Goal: Task Accomplishment & Management: Use online tool/utility

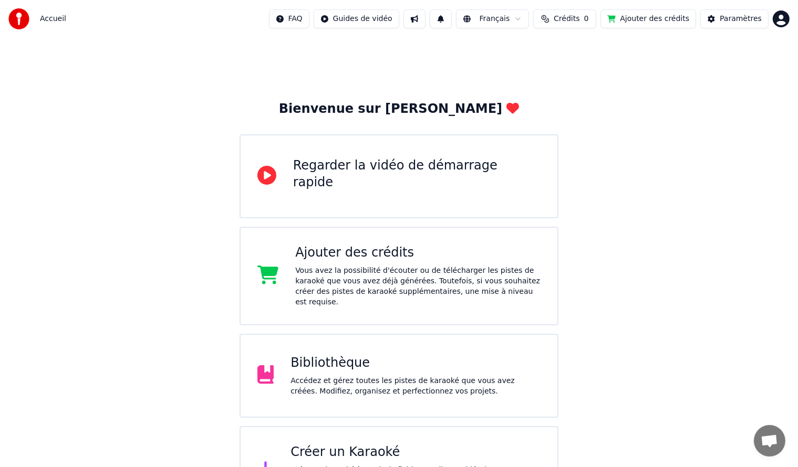
click at [307, 444] on div "Créer un Karaoké" at bounding box center [415, 452] width 250 height 17
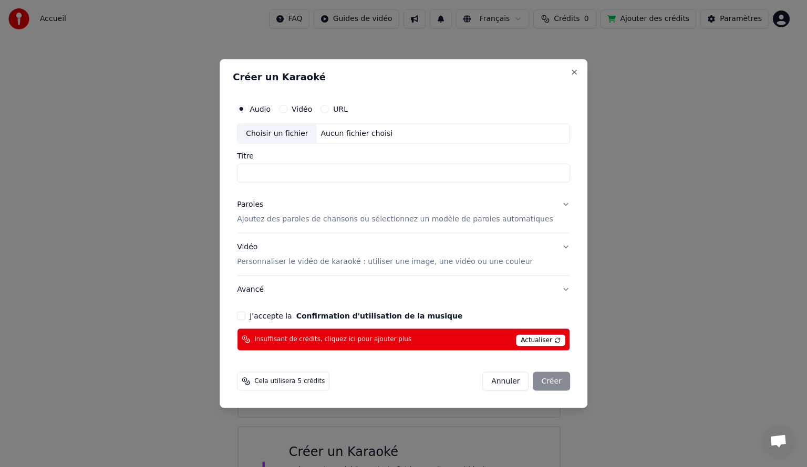
click at [317, 341] on span "Insuffisant de crédits, cliquez ici pour ajouter plus" at bounding box center [332, 340] width 157 height 8
click at [294, 381] on span "Cela utilisera 5 crédits" at bounding box center [289, 381] width 70 height 8
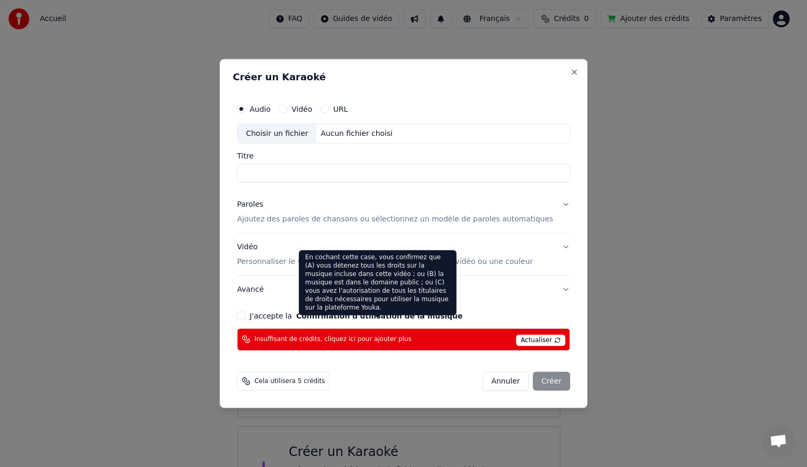
click at [320, 237] on button "Vidéo Personnaliser le vidéo de karaoké : utiliser une image, une vidéo ou une …" at bounding box center [403, 255] width 333 height 42
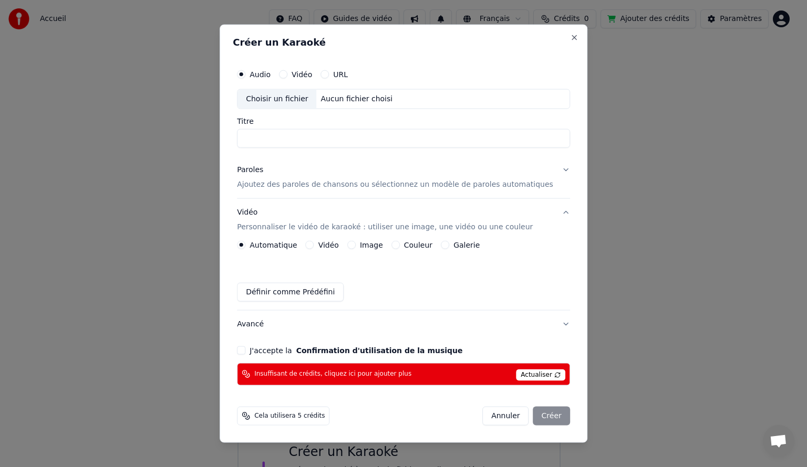
click at [294, 421] on div "Cela utilisera 5 crédits" at bounding box center [283, 416] width 92 height 19
click at [245, 350] on button "J'accepte la Confirmation d'utilisation de la musique" at bounding box center [241, 350] width 8 height 8
click at [538, 414] on div "Annuler Créer" at bounding box center [526, 416] width 88 height 19
click at [307, 130] on input "Titre" at bounding box center [403, 138] width 333 height 19
click at [570, 36] on button "Close" at bounding box center [574, 38] width 8 height 8
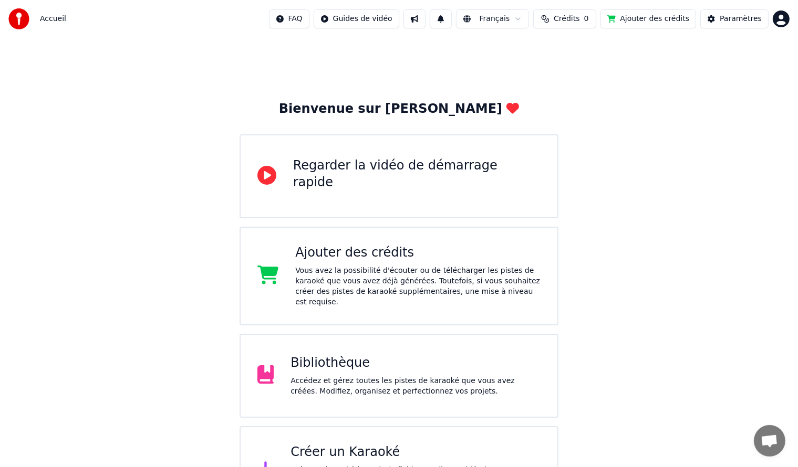
click at [324, 376] on div "Accédez et gérez toutes les pistes de karaoké que vous avez créées. Modifiez, o…" at bounding box center [415, 386] width 250 height 21
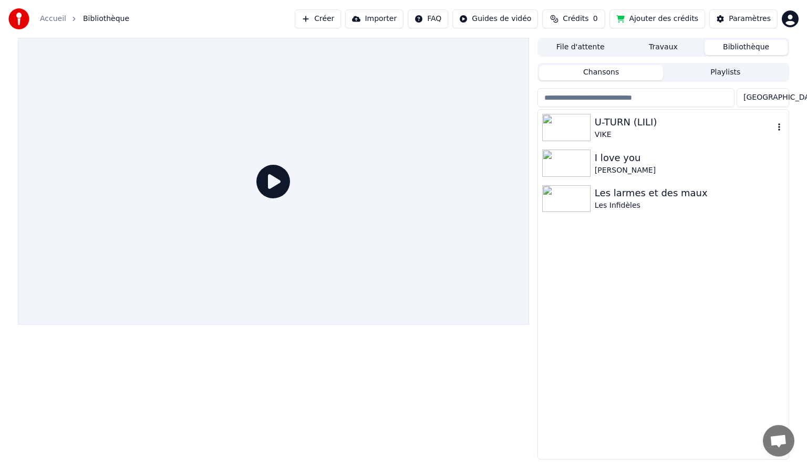
click at [575, 128] on img at bounding box center [566, 127] width 48 height 27
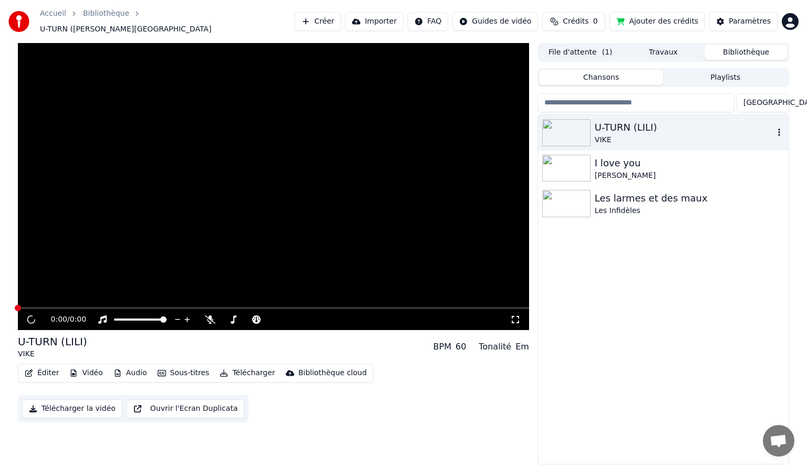
click at [575, 128] on img at bounding box center [566, 132] width 48 height 27
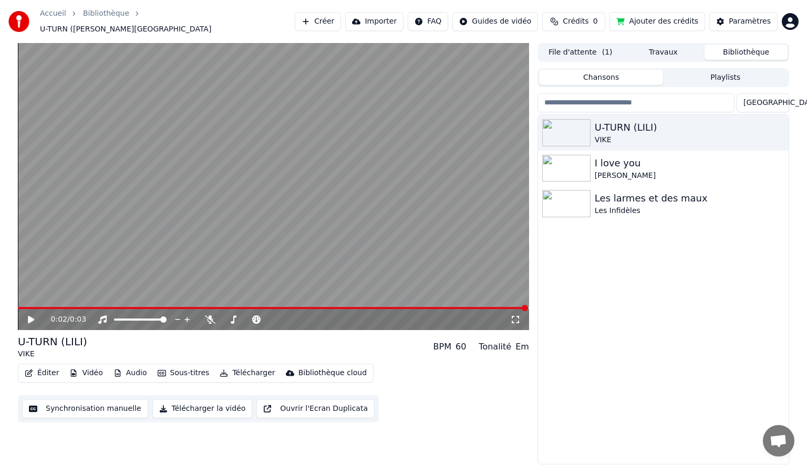
click at [41, 366] on button "Éditer" at bounding box center [41, 373] width 43 height 15
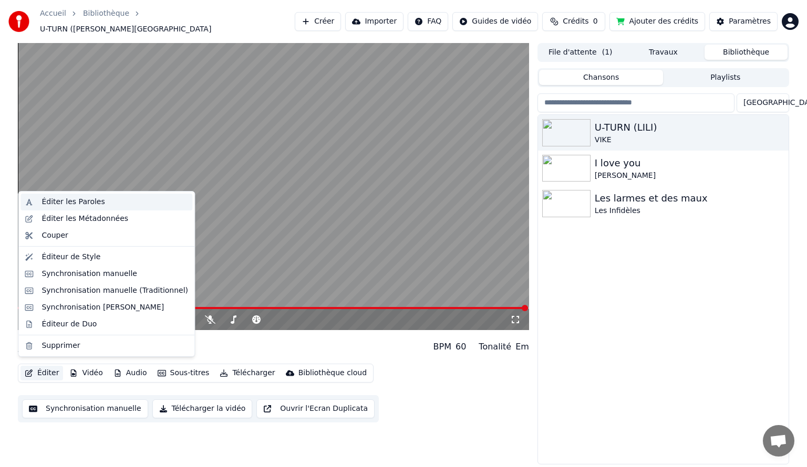
click at [68, 200] on div "Éditer les Paroles" at bounding box center [72, 202] width 63 height 11
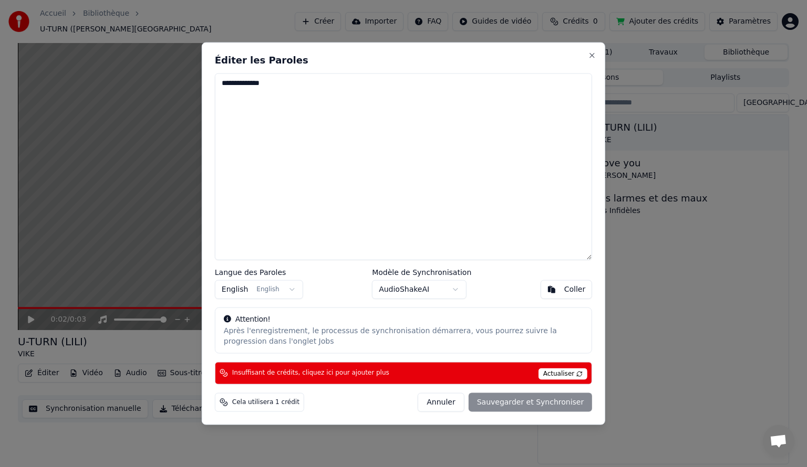
click at [597, 53] on div "**********" at bounding box center [403, 234] width 403 height 383
